Goal: Use online tool/utility: Utilize a website feature to perform a specific function

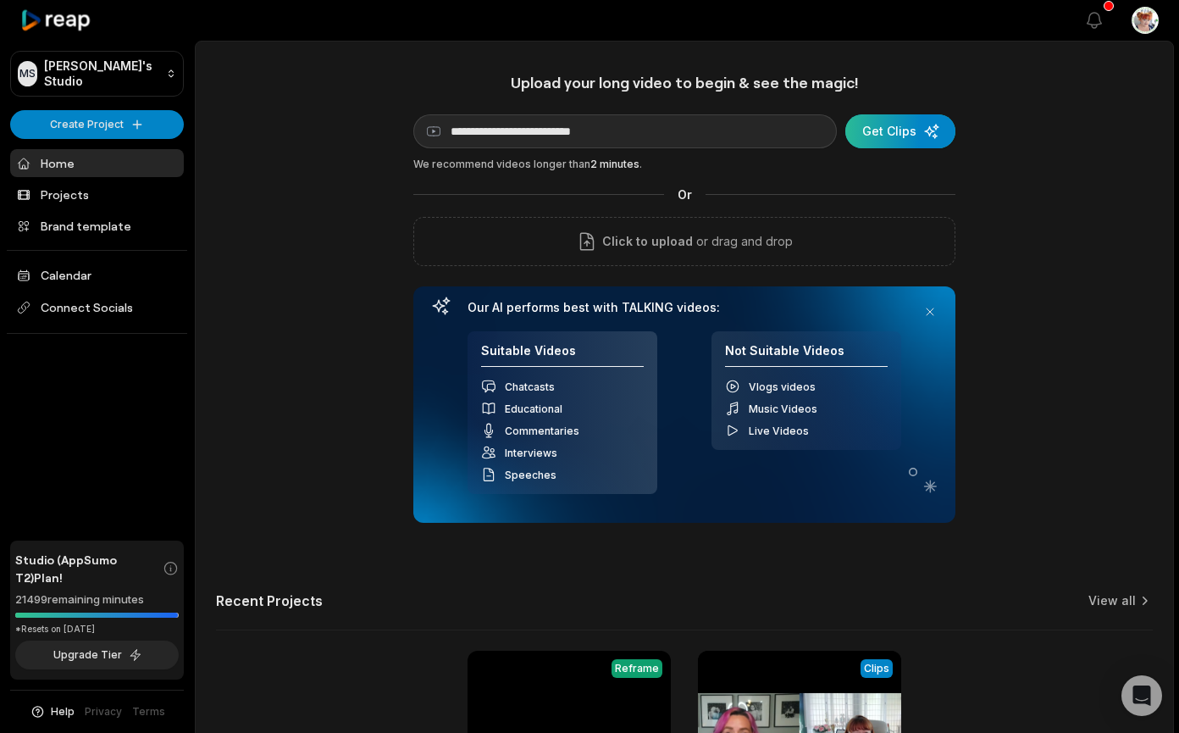
type input "**********"
click at [891, 123] on div "submit" at bounding box center [901, 131] width 110 height 34
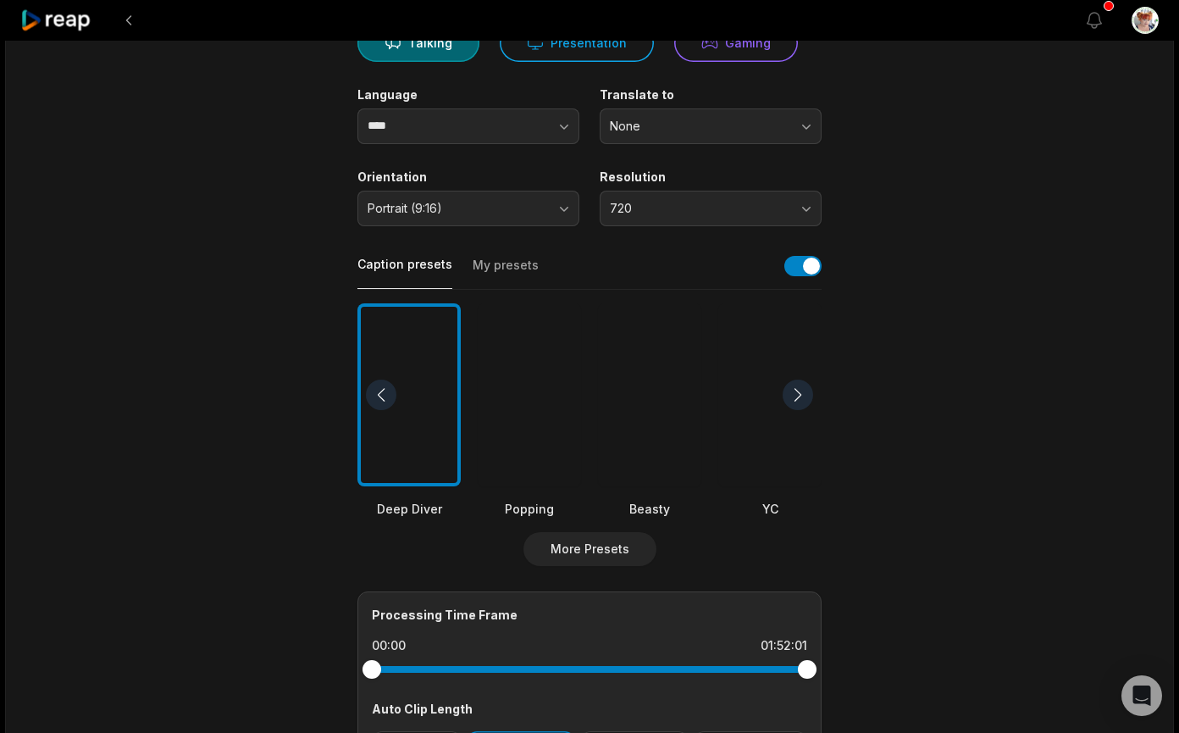
scroll to position [396, 0]
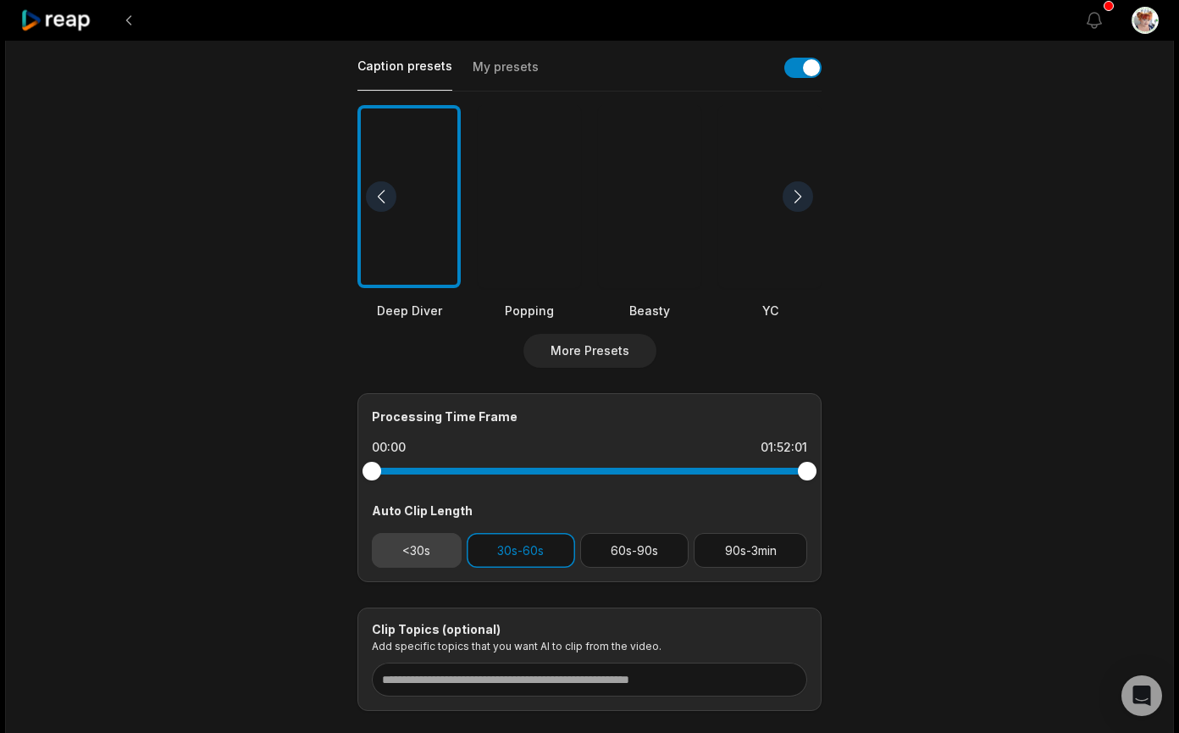
click at [446, 552] on button "<30s" at bounding box center [417, 550] width 90 height 35
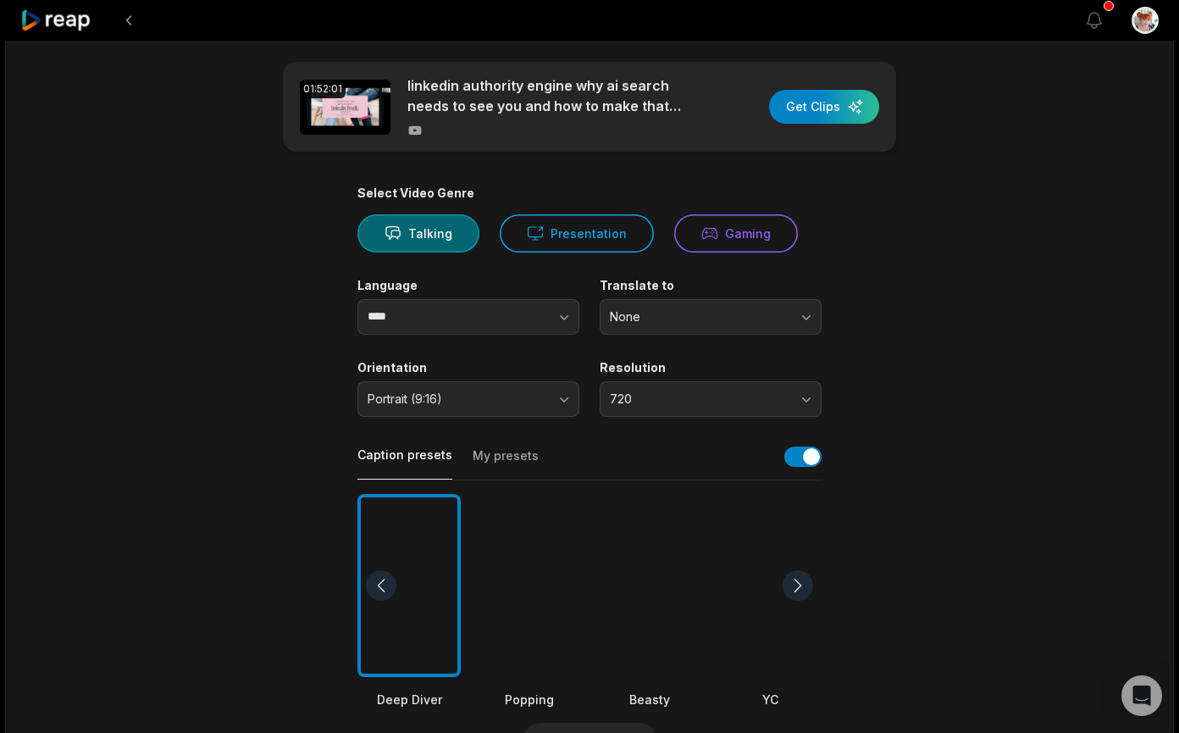
scroll to position [0, 0]
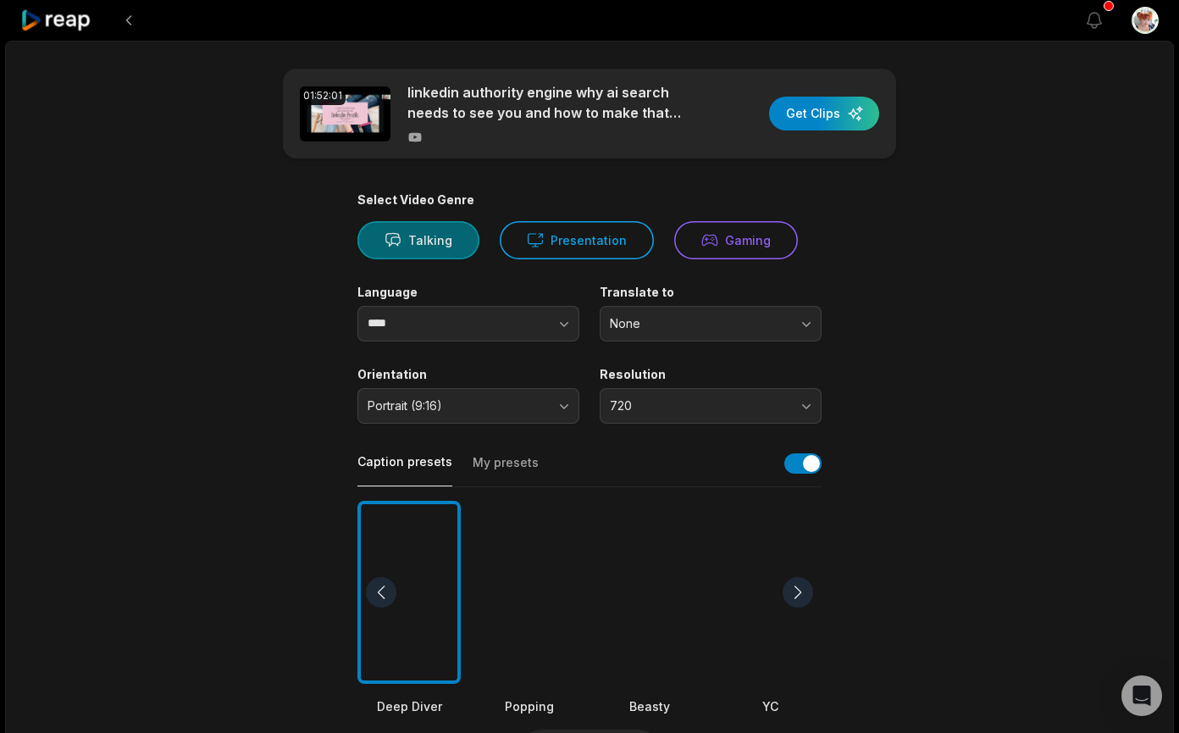
click at [440, 236] on button "Talking" at bounding box center [419, 240] width 122 height 38
click at [610, 240] on button "Presentation" at bounding box center [577, 240] width 154 height 38
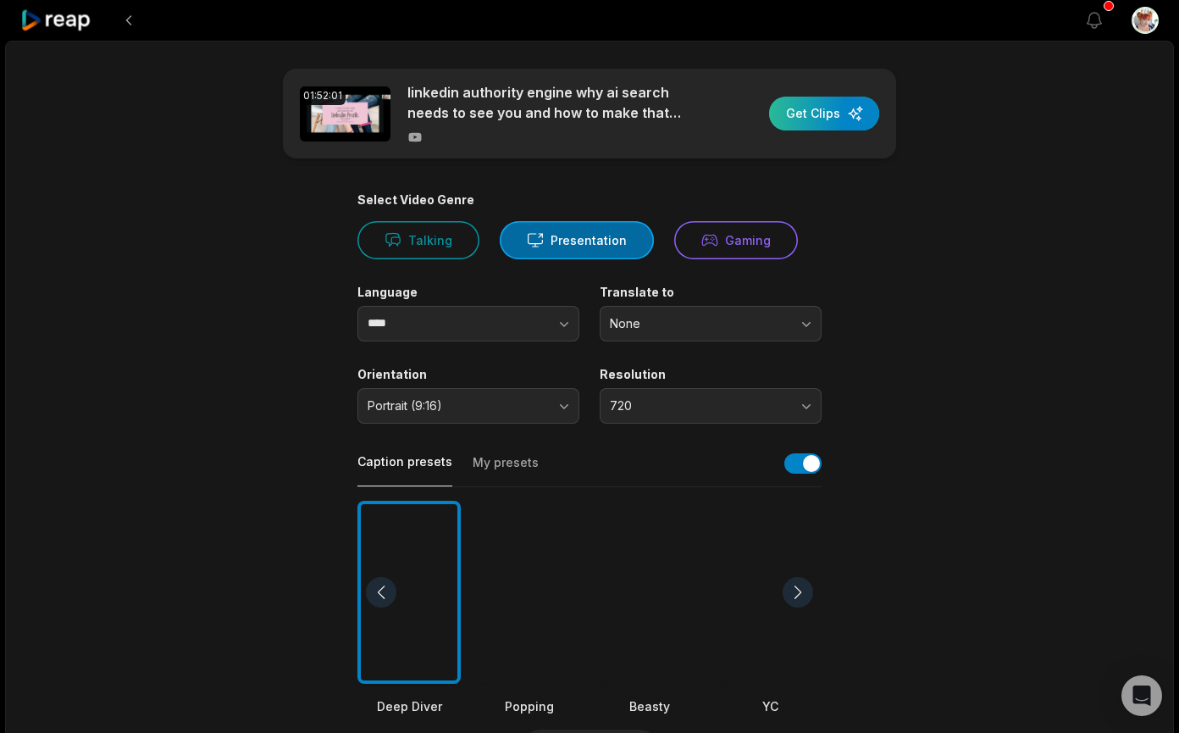
click at [839, 112] on div "button" at bounding box center [824, 114] width 110 height 34
